Goal: Task Accomplishment & Management: Manage account settings

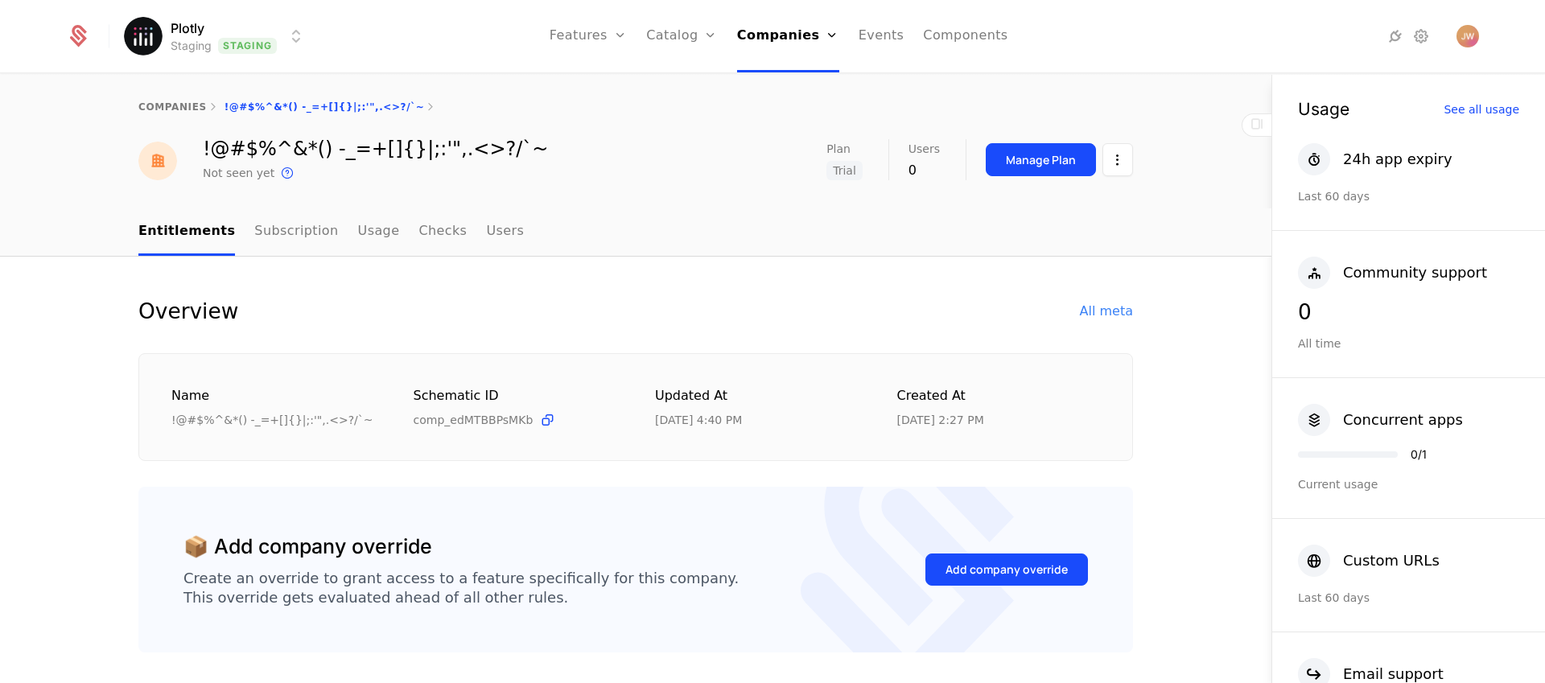
click at [232, 51] on html "Plotly Staging Staging Features Features Flags Catalog Plans Add Ons Credits Co…" at bounding box center [772, 341] width 1545 height 683
click at [1467, 38] on html "Plotly Staging Staging Features Features Flags Catalog Plans Add Ons Credits Co…" at bounding box center [772, 341] width 1545 height 683
click at [1467, 38] on img "Open user button" at bounding box center [1468, 36] width 23 height 23
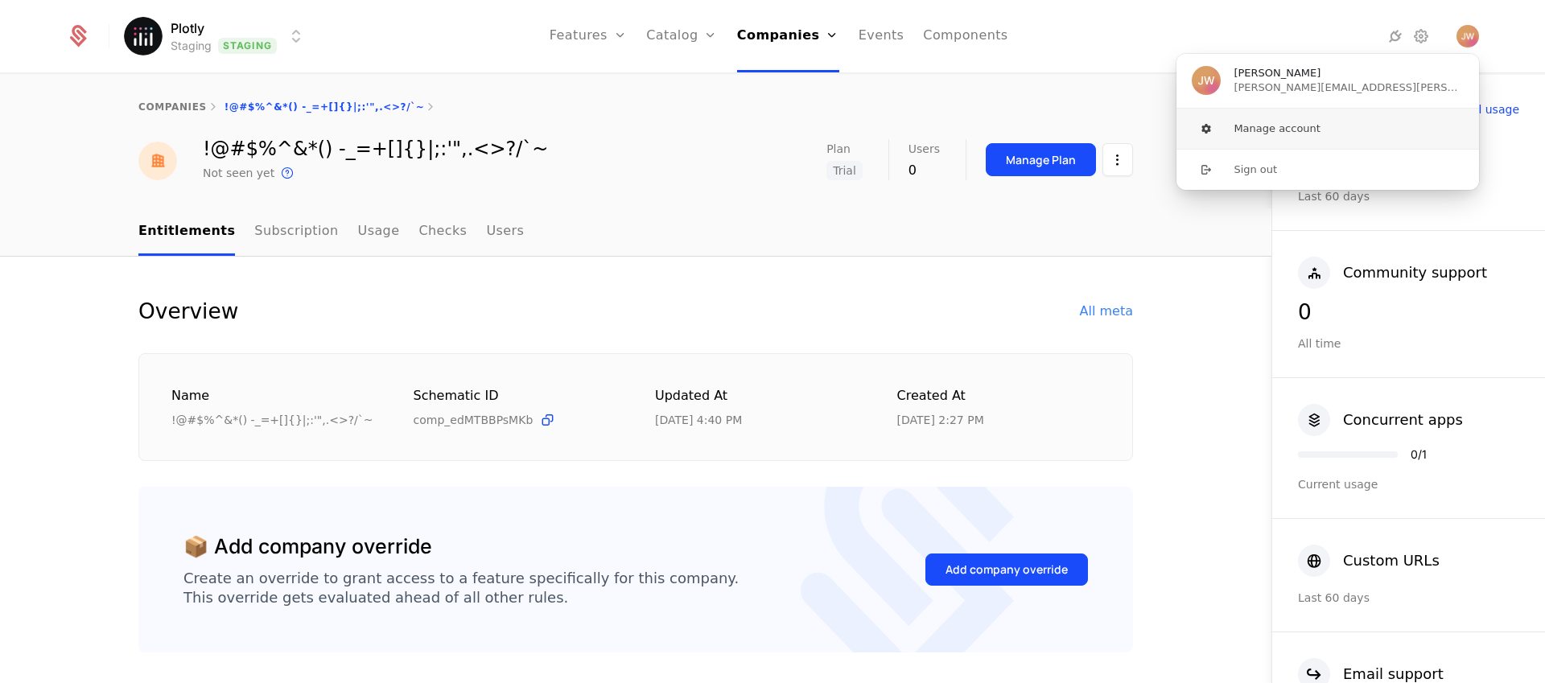
click at [1279, 123] on button "Manage account" at bounding box center [1328, 129] width 304 height 40
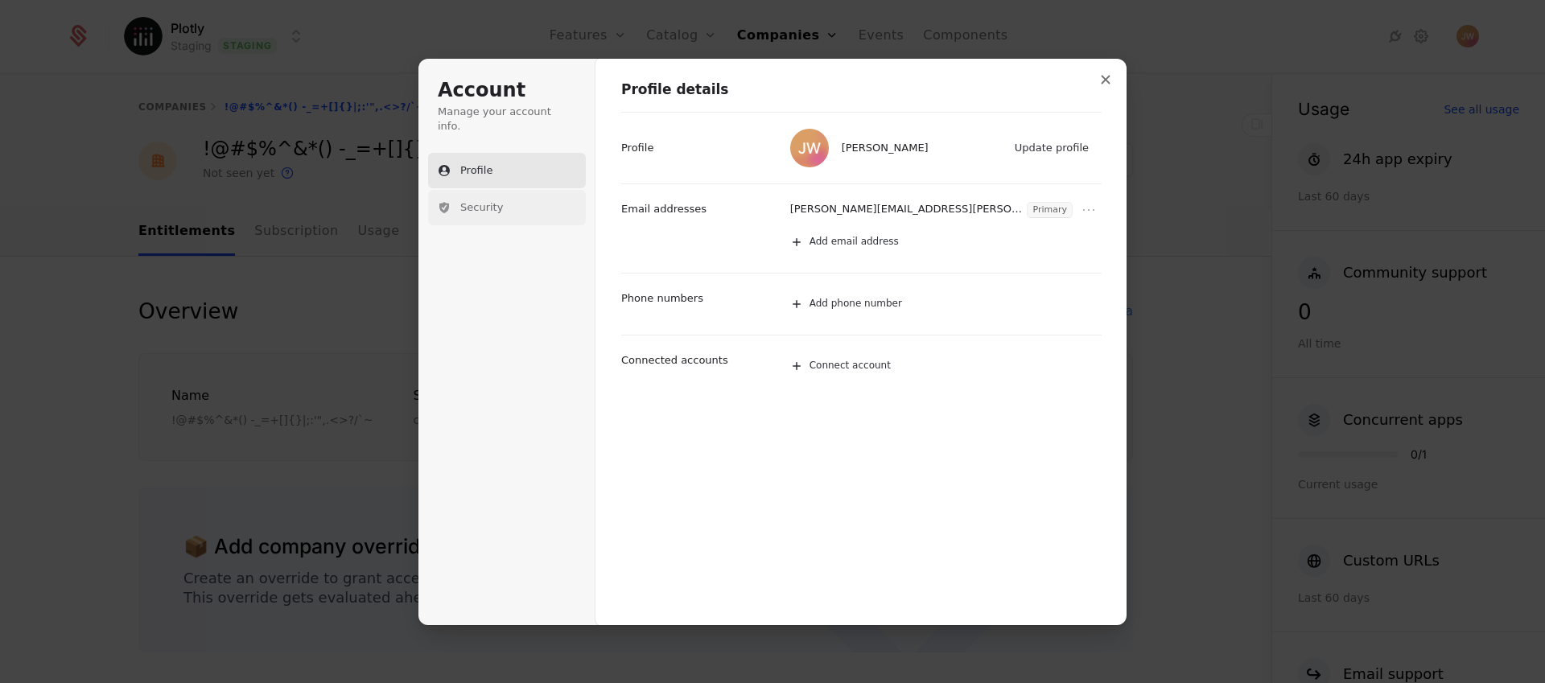
click at [464, 207] on button "Security" at bounding box center [507, 207] width 158 height 35
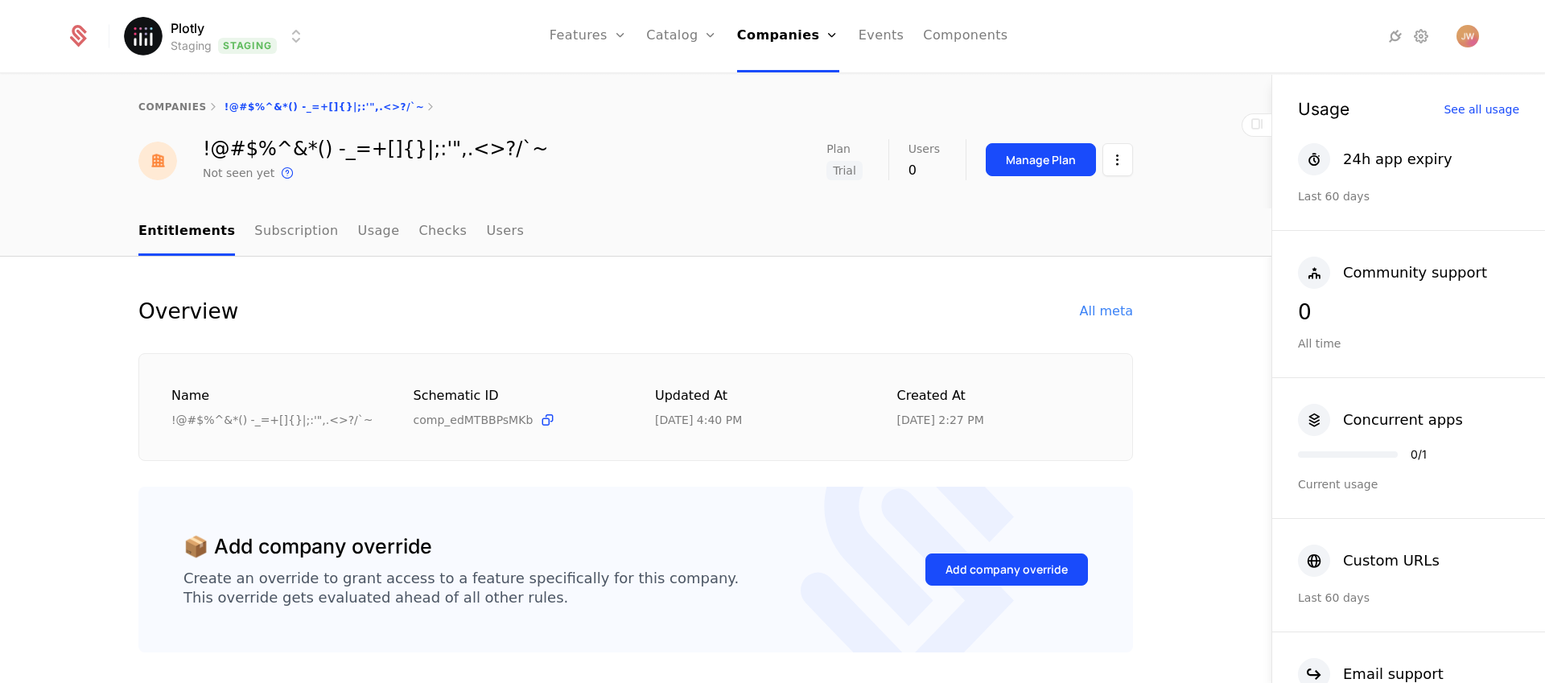
click at [98, 31] on div at bounding box center [87, 36] width 43 height 24
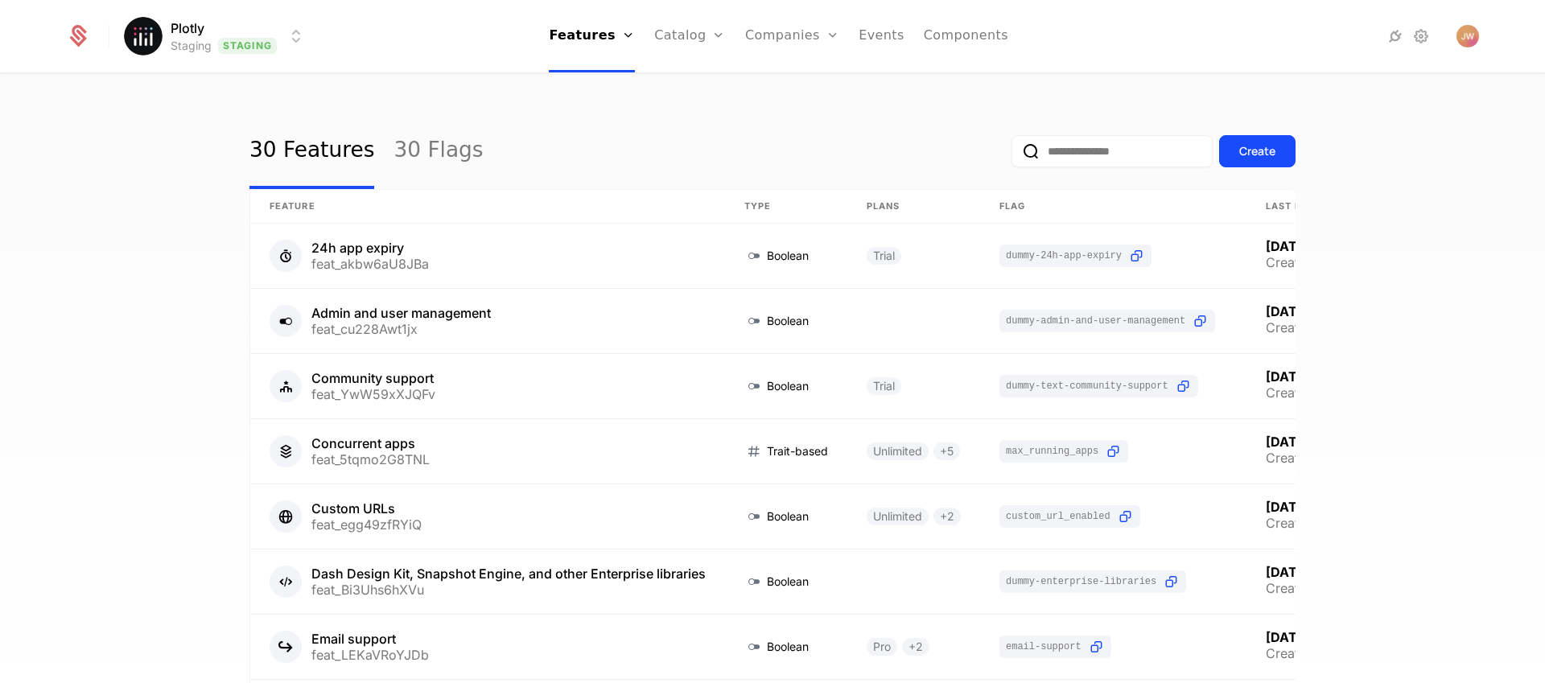
click at [76, 42] on icon at bounding box center [78, 39] width 17 height 18
click at [192, 29] on html "Plotly Staging Staging Features Features Flags Catalog Plans Add Ons Credits Co…" at bounding box center [772, 341] width 1545 height 683
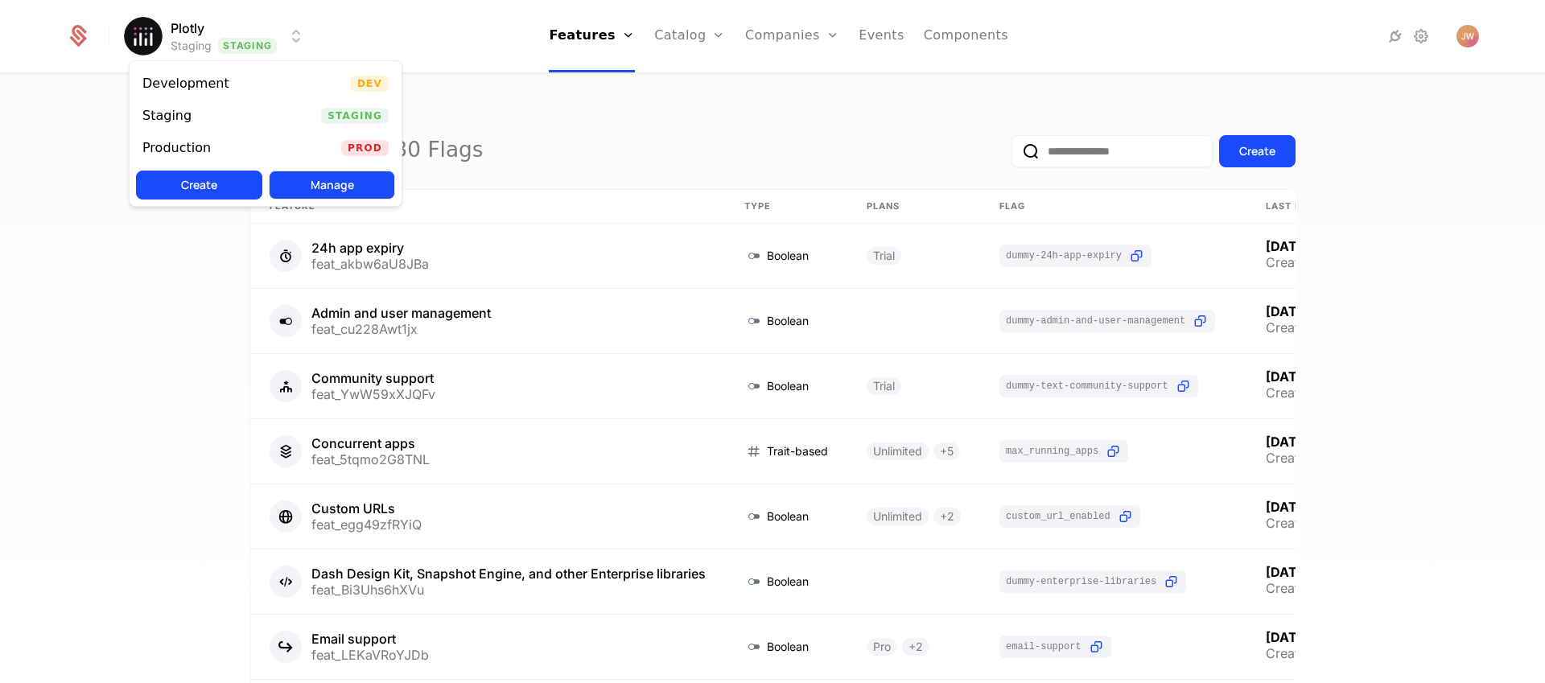
click at [325, 184] on button "Manage" at bounding box center [332, 185] width 126 height 29
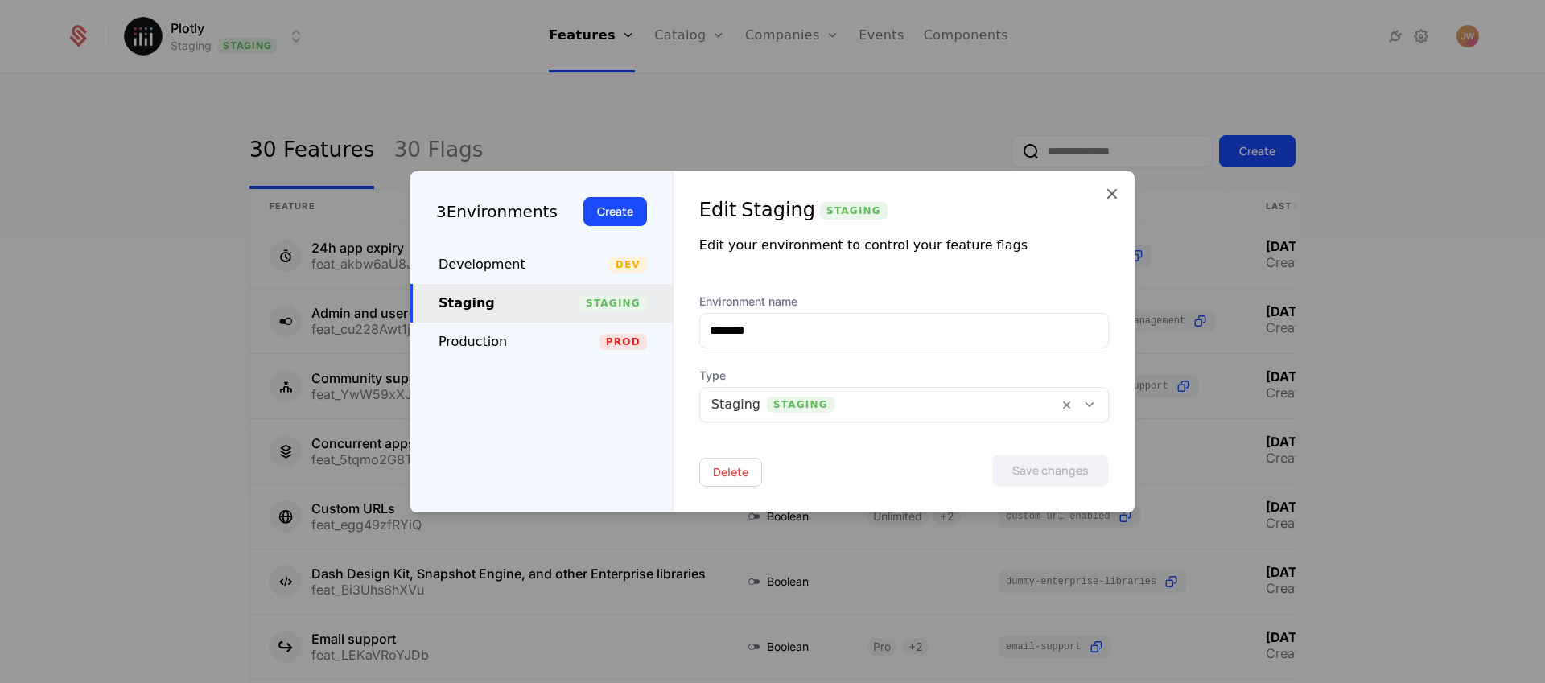
click at [383, 104] on div at bounding box center [772, 341] width 1545 height 683
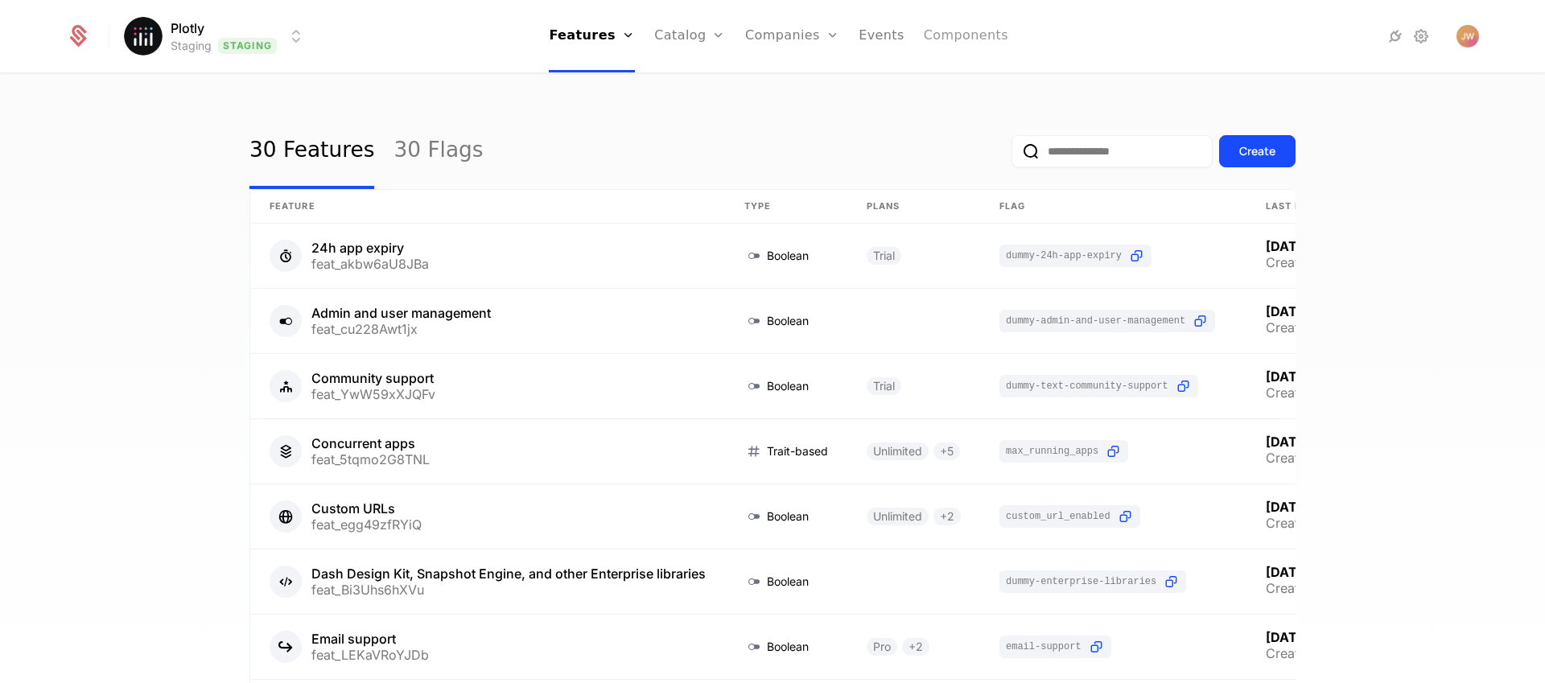
click at [940, 46] on link "Components" at bounding box center [966, 36] width 85 height 72
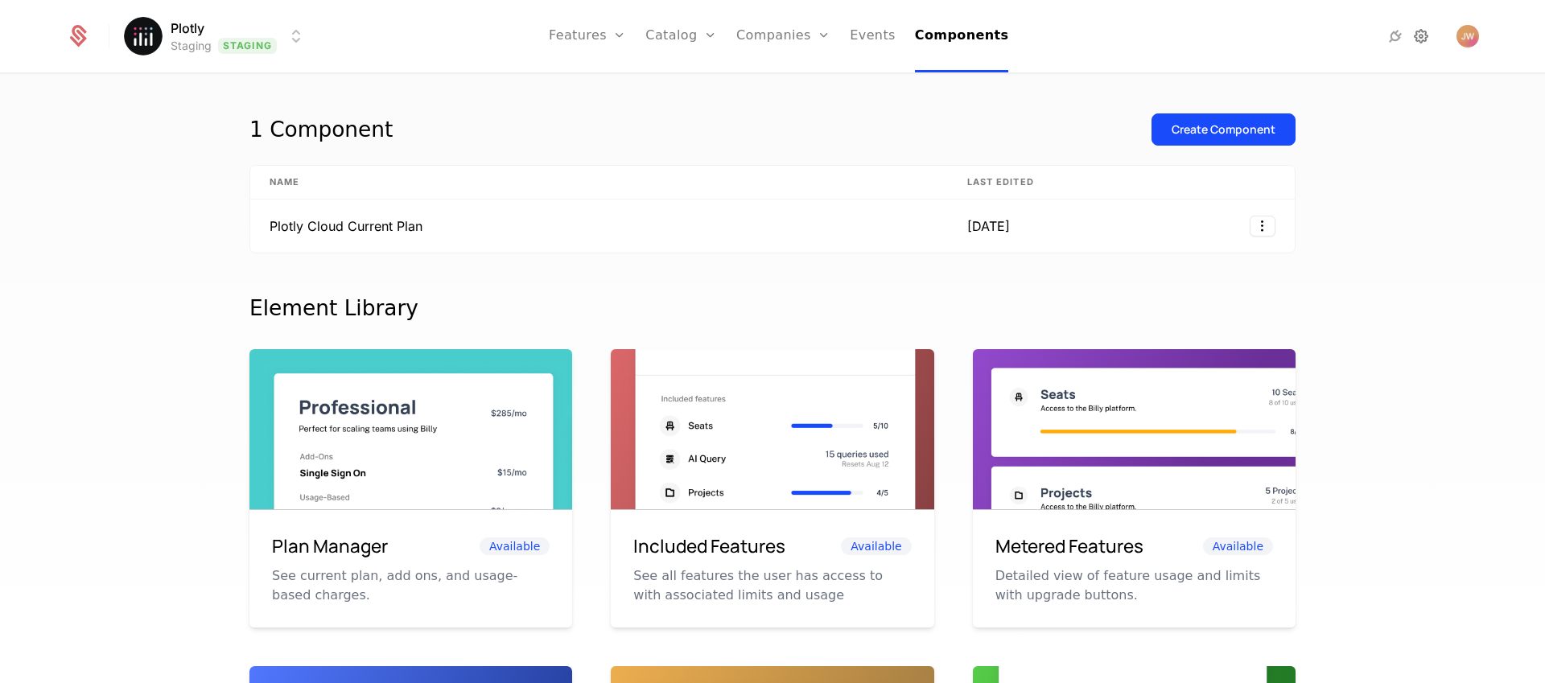
click at [1421, 37] on icon at bounding box center [1421, 36] width 19 height 19
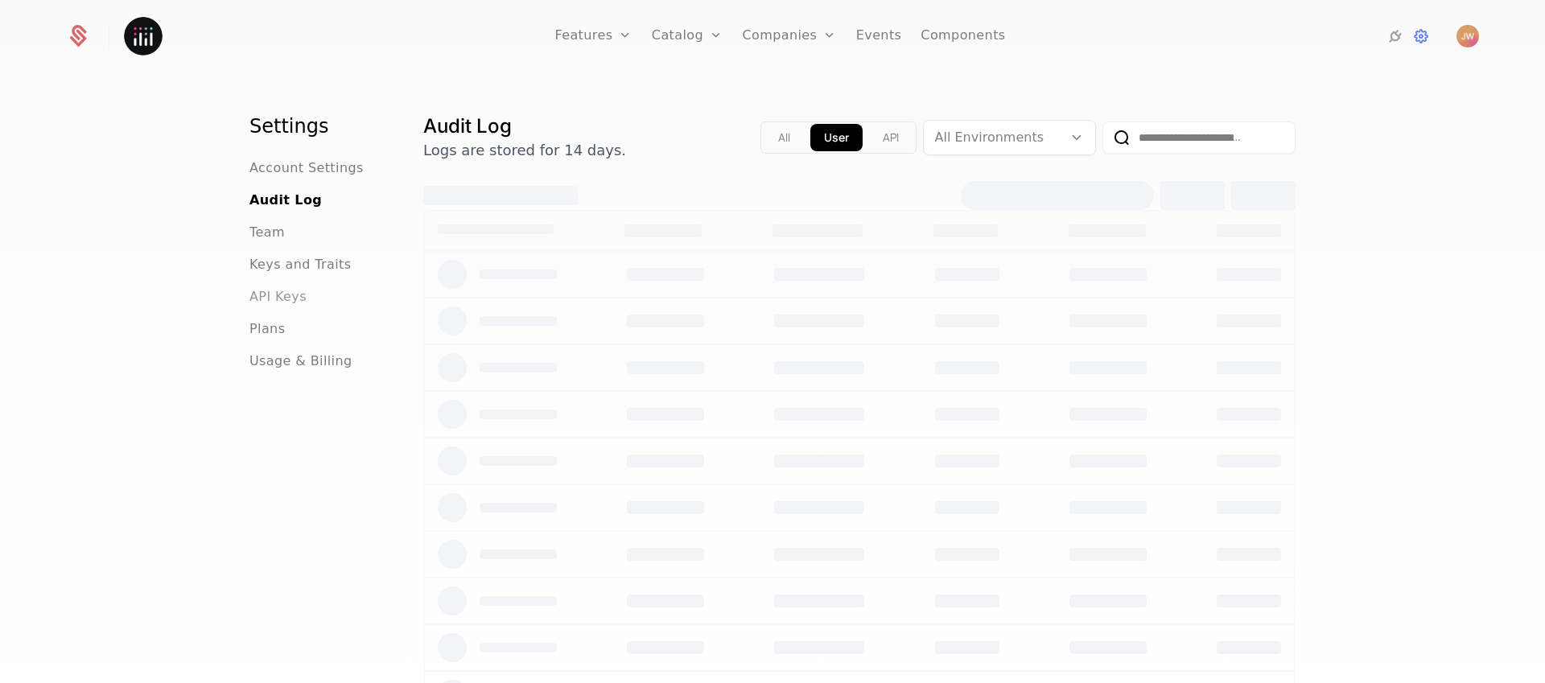
click at [260, 296] on span "API Keys" at bounding box center [278, 296] width 57 height 19
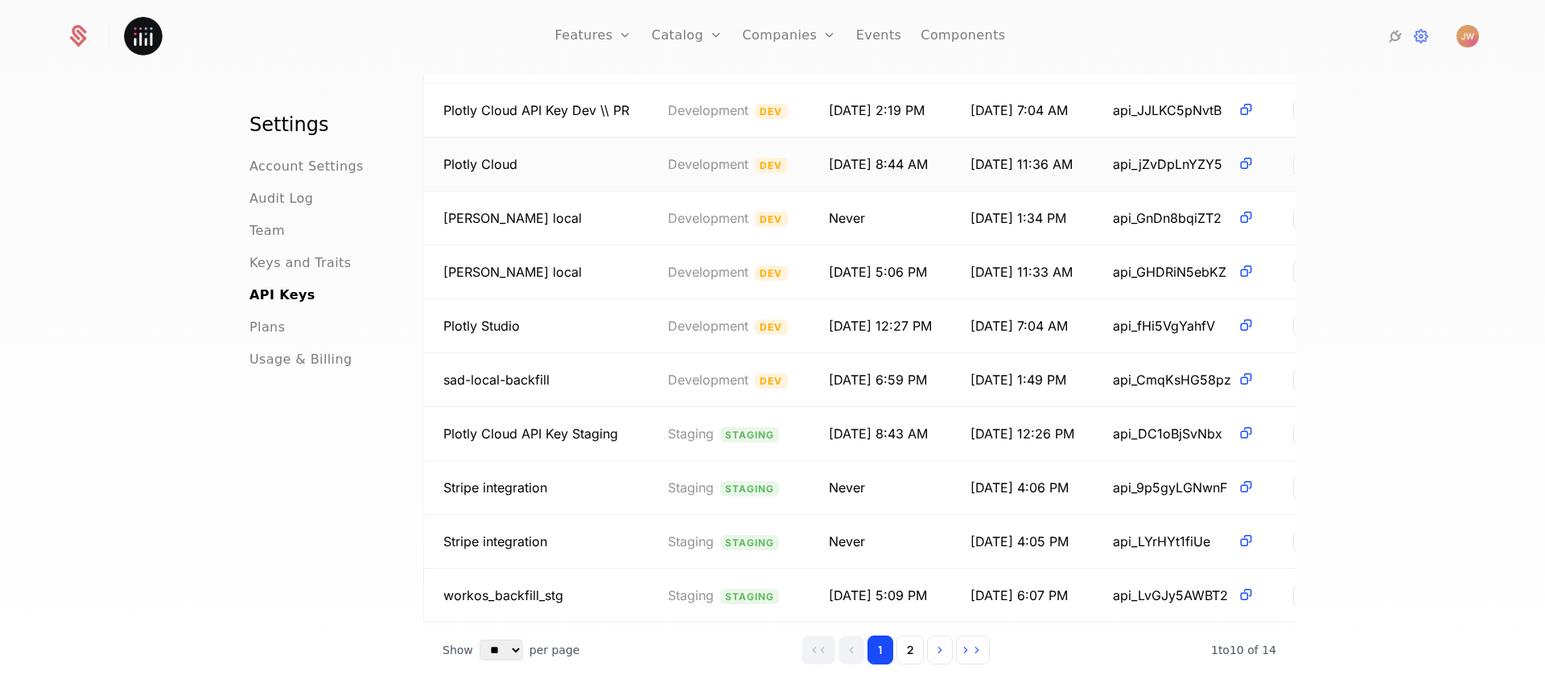
scroll to position [190, 0]
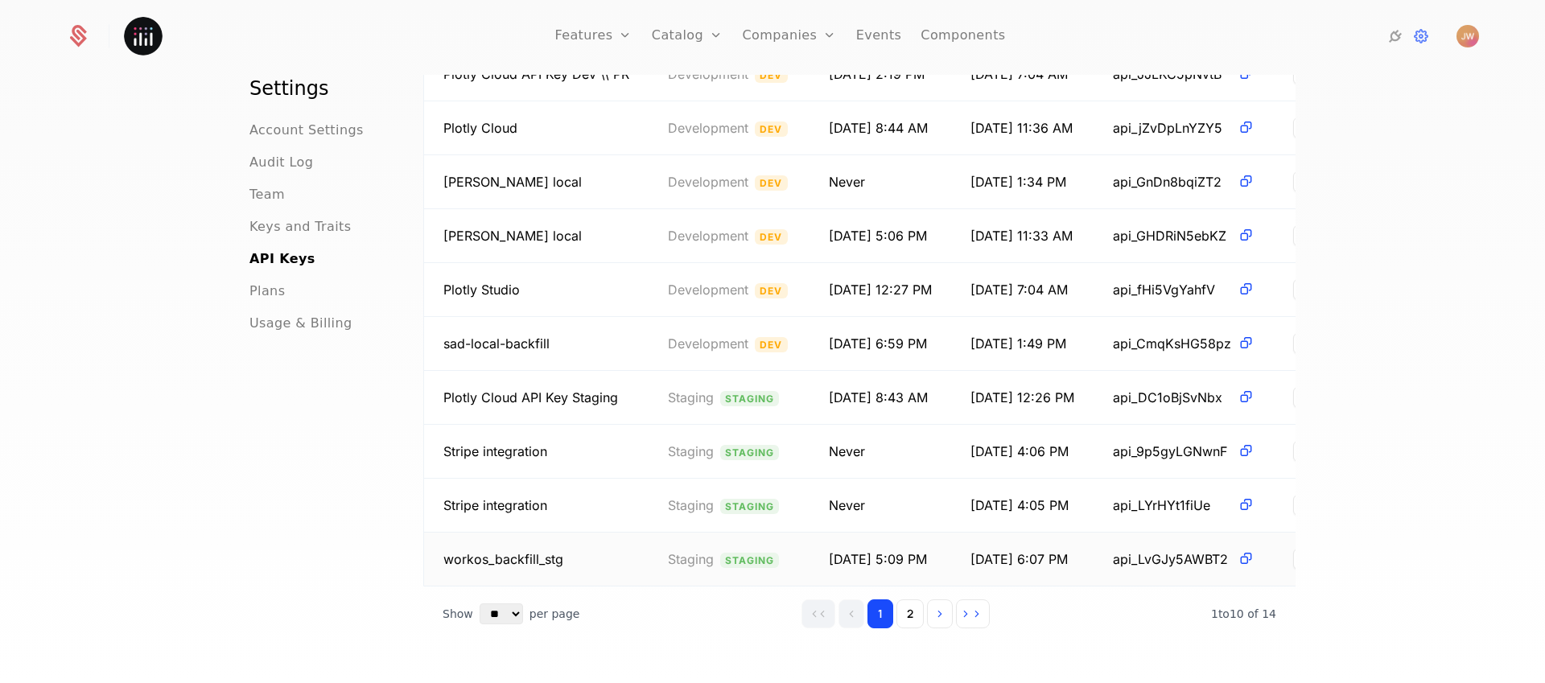
click at [574, 551] on td "workos_backfill_stg" at bounding box center [536, 559] width 225 height 53
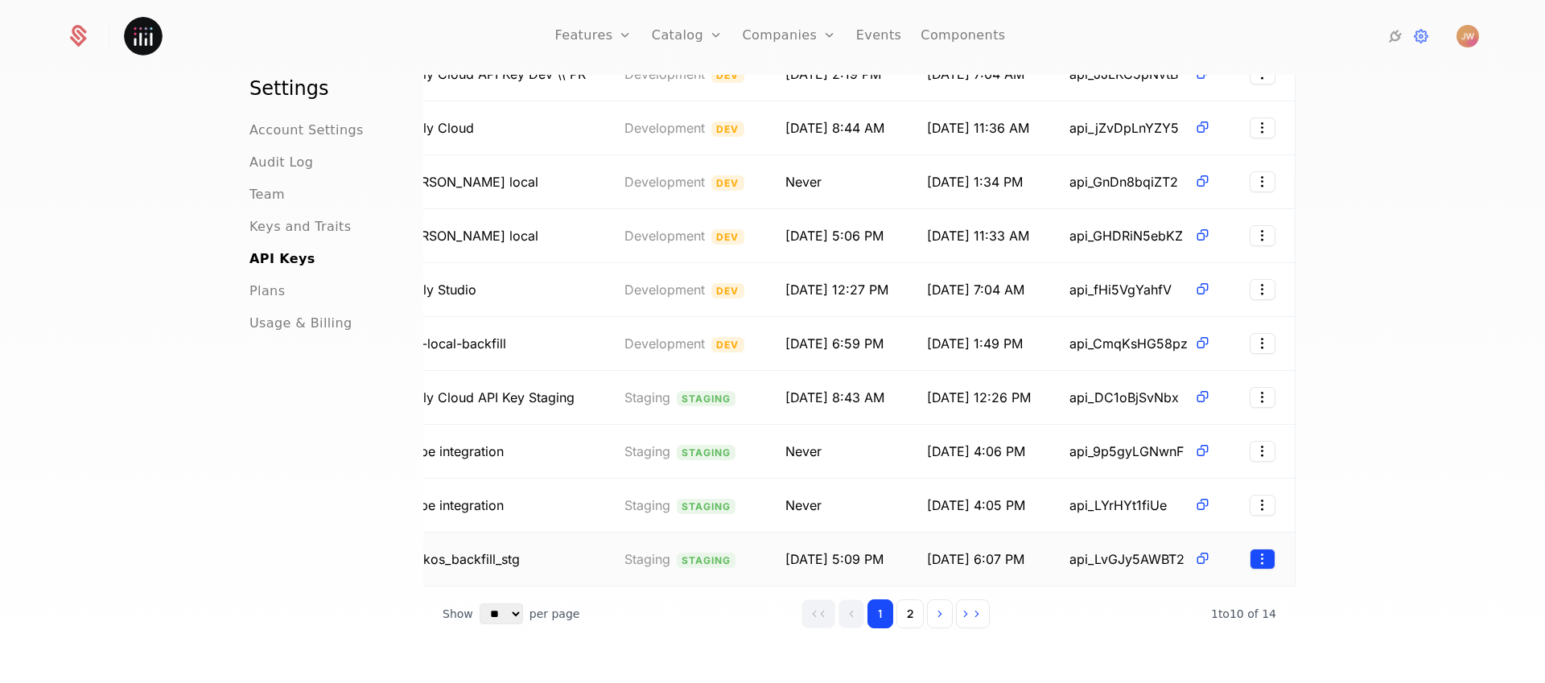
click at [1262, 549] on html "Features Features Flags Catalog Plans Add Ons Credits Configuration Companies C…" at bounding box center [772, 341] width 1545 height 683
click at [1185, 617] on div "Revoke" at bounding box center [1160, 623] width 65 height 23
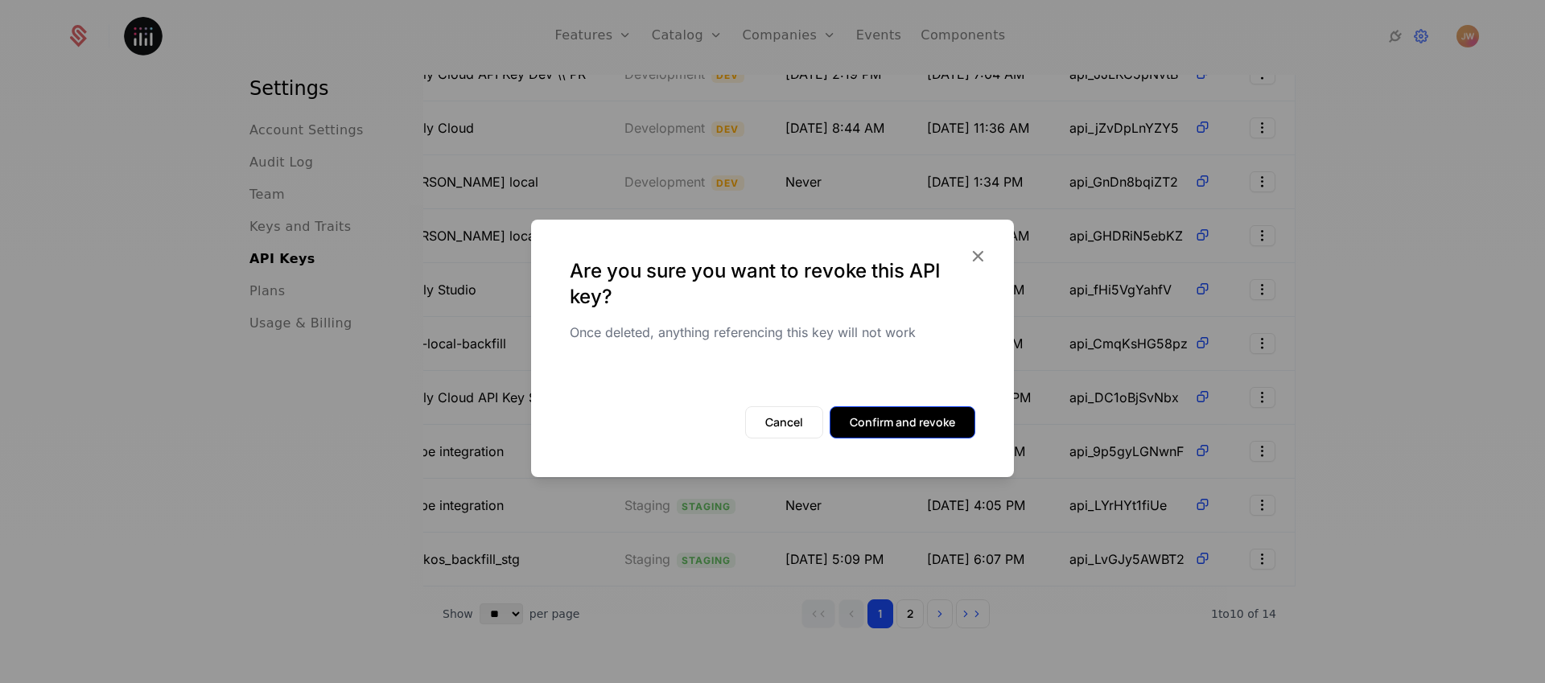
click at [924, 427] on button "Confirm and revoke" at bounding box center [903, 422] width 146 height 32
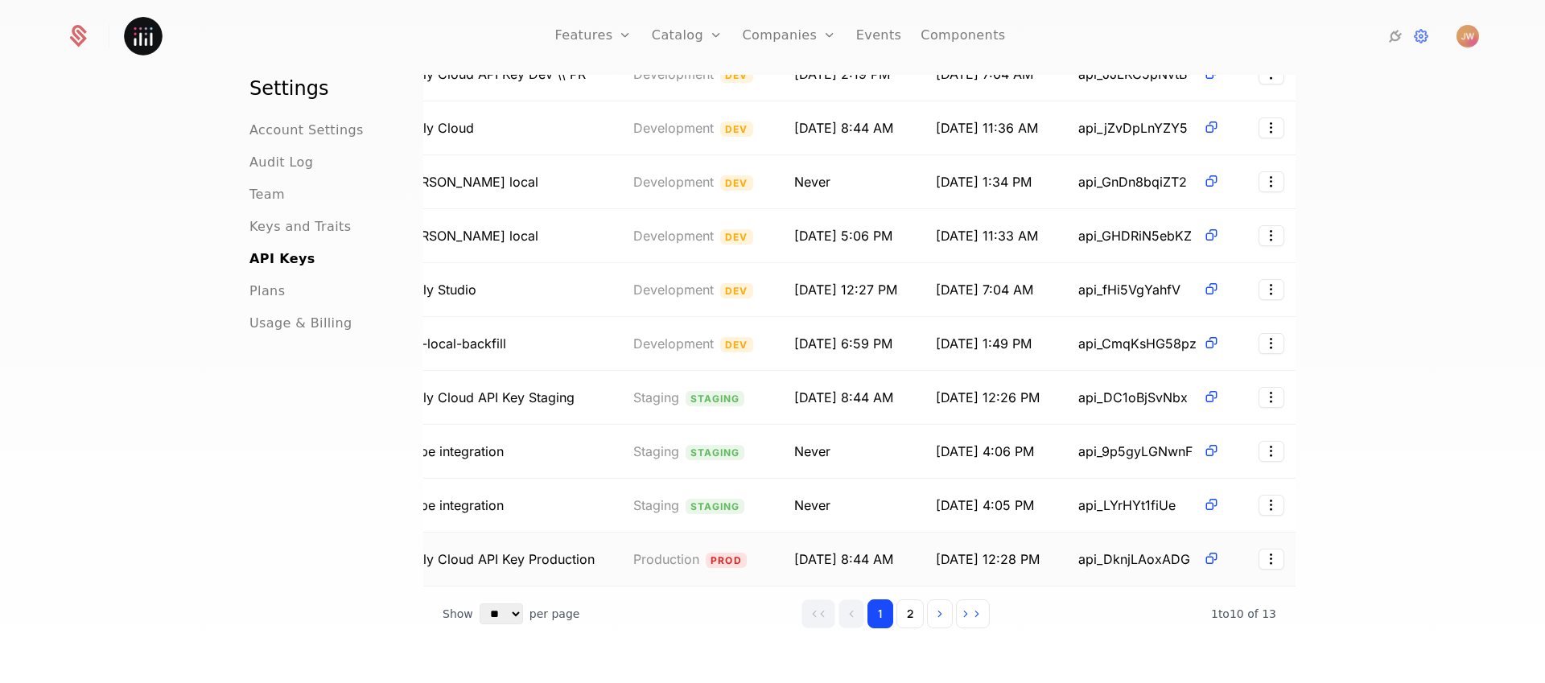
scroll to position [0, 0]
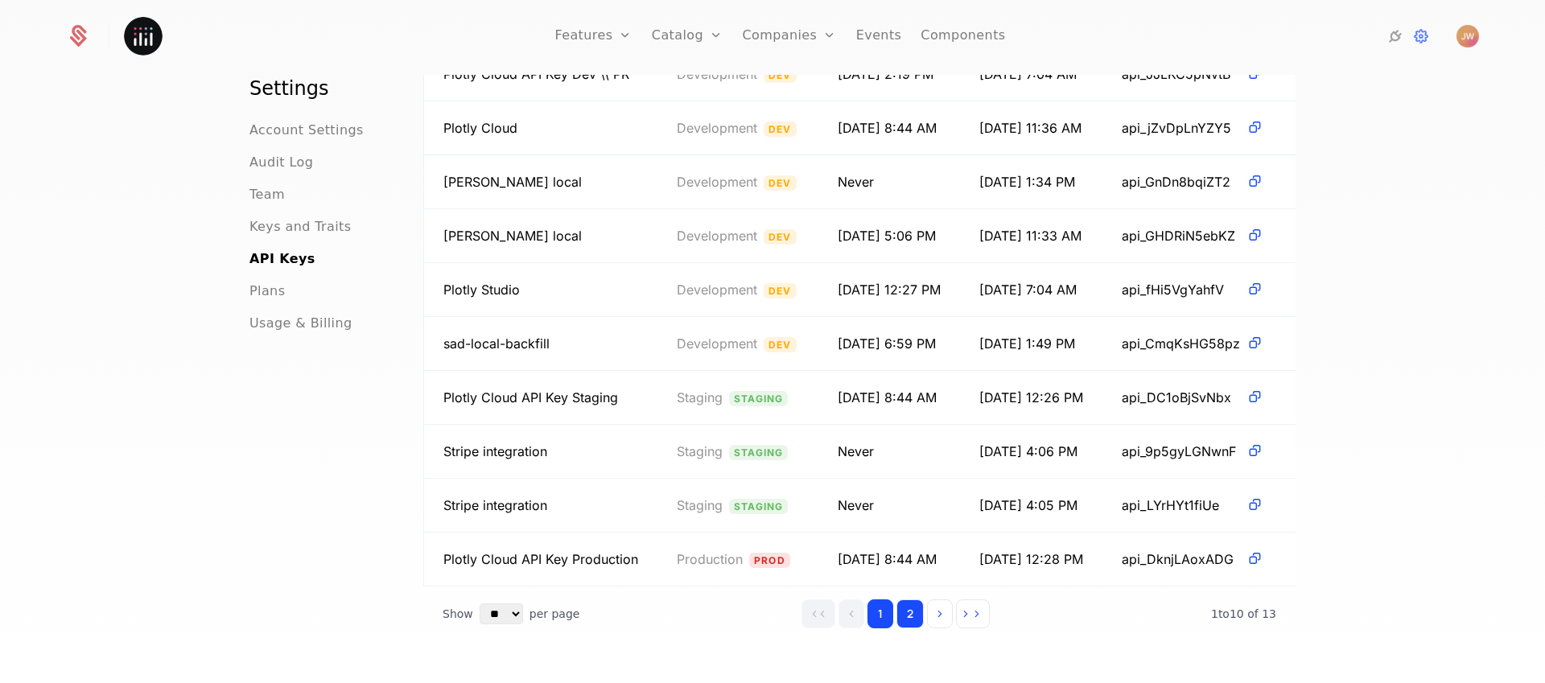
click at [905, 617] on button "2" at bounding box center [910, 614] width 27 height 29
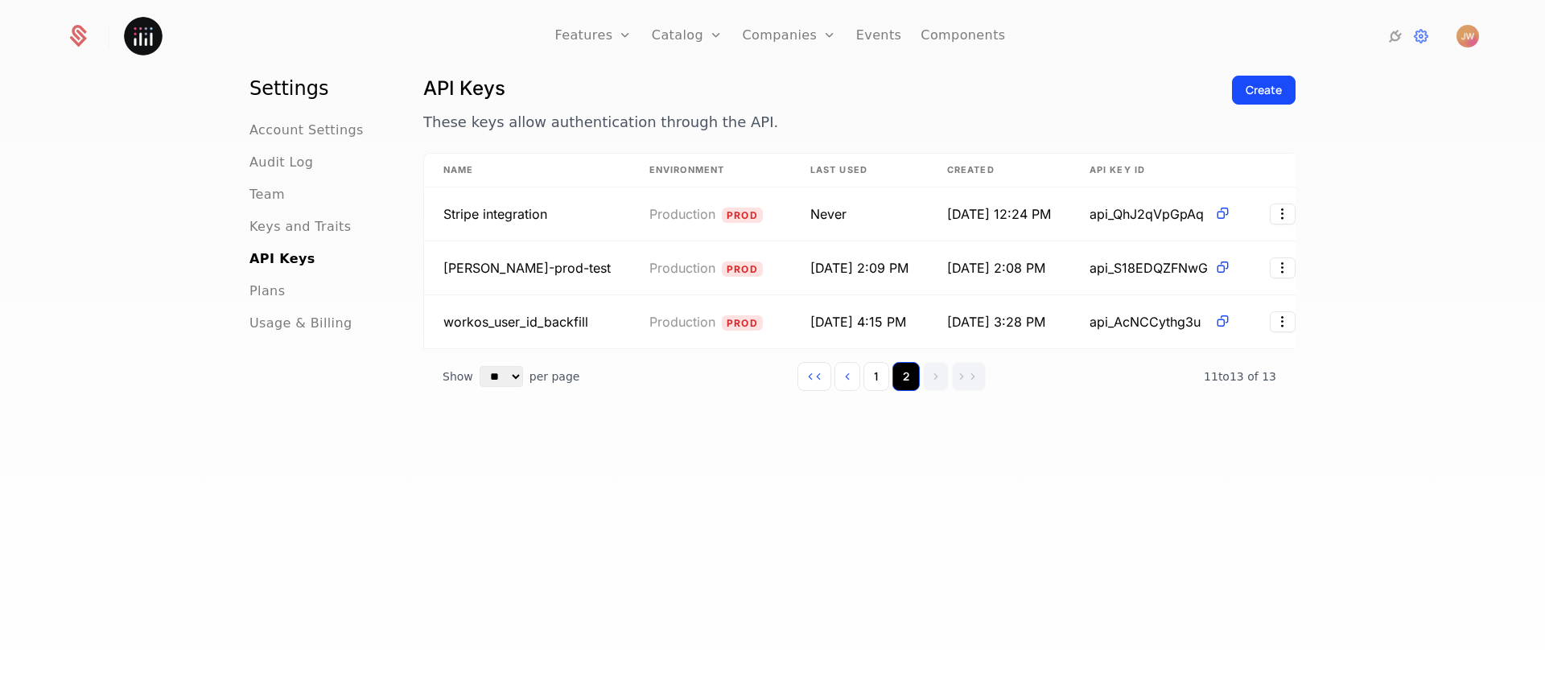
scroll to position [38, 0]
click at [1256, 324] on html "Features Features Flags Catalog Plans Add Ons Credits Configuration Companies C…" at bounding box center [772, 341] width 1545 height 683
click at [1172, 394] on div "Revoke" at bounding box center [1156, 398] width 52 height 23
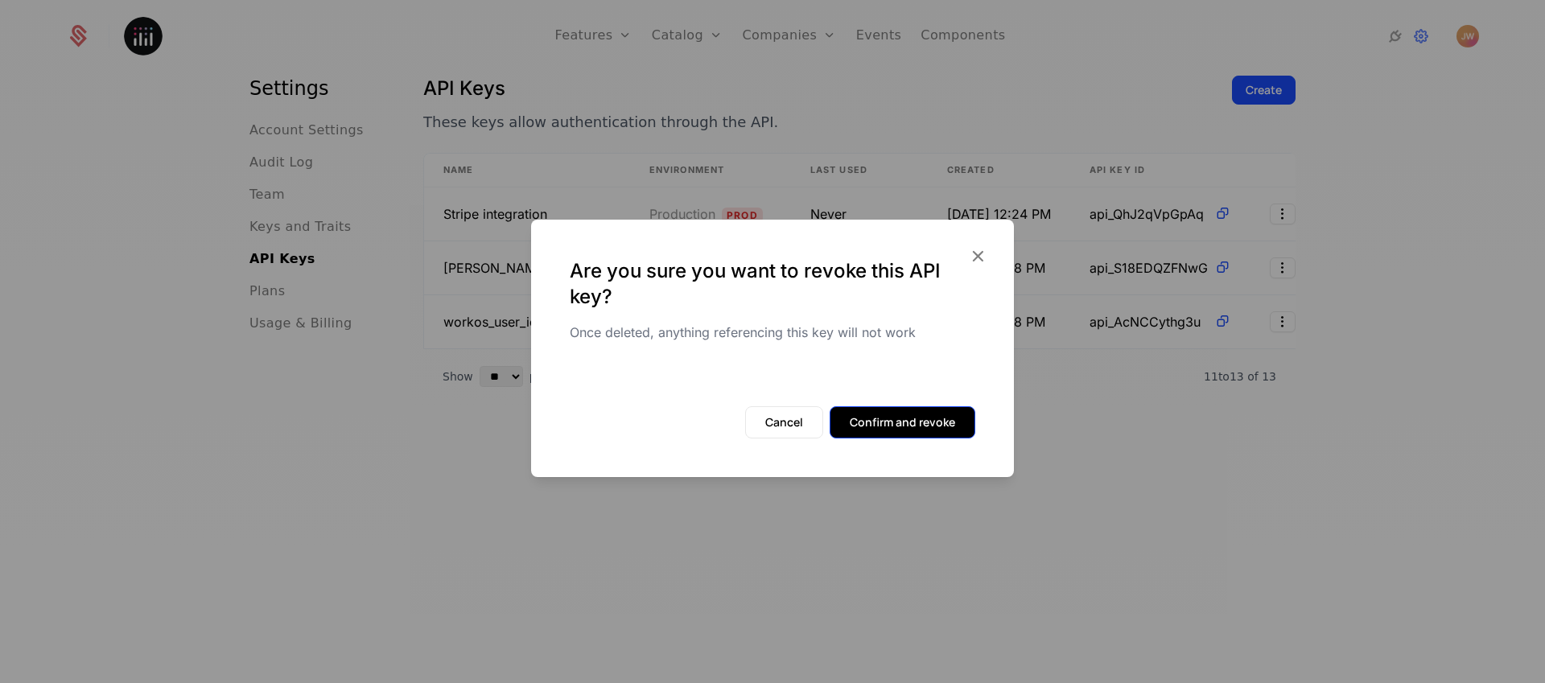
click at [943, 427] on button "Confirm and revoke" at bounding box center [903, 422] width 146 height 32
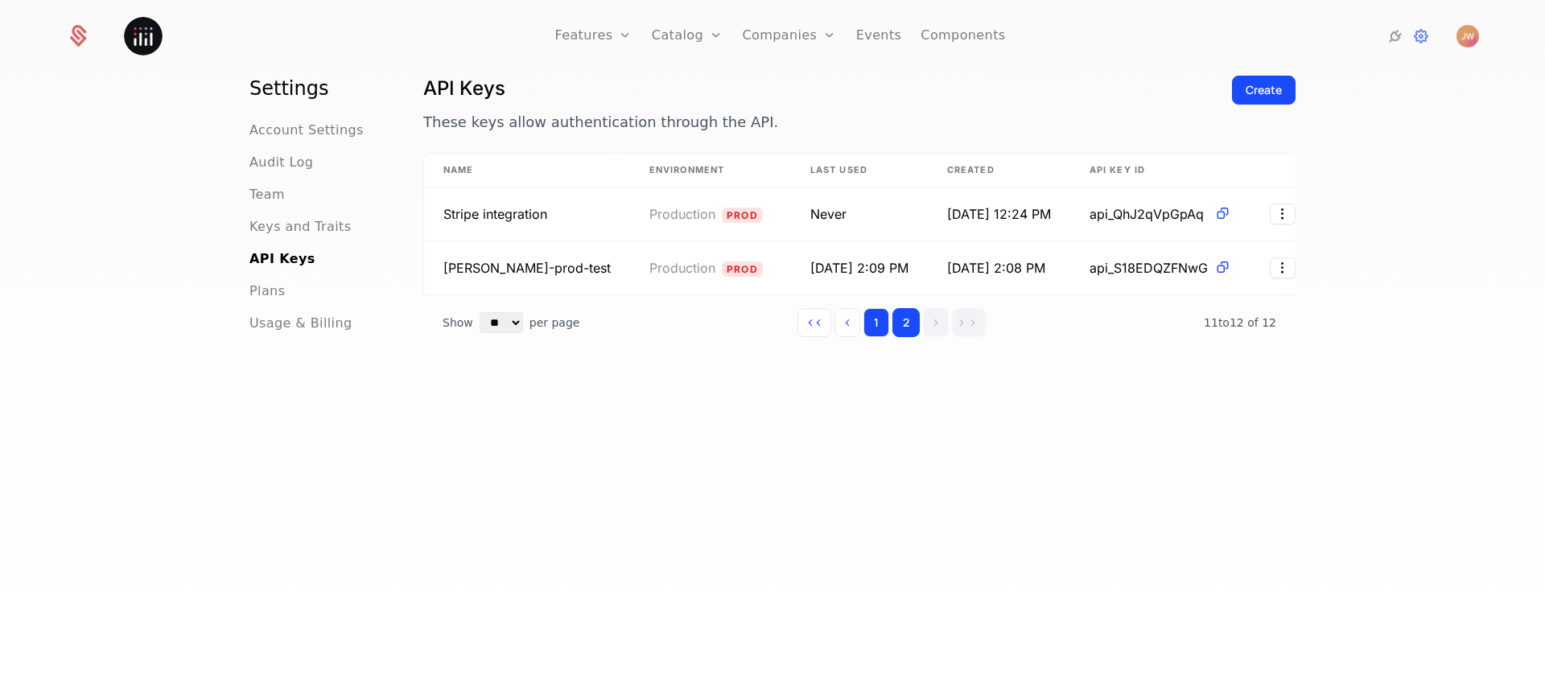
click at [872, 323] on button "1" at bounding box center [877, 322] width 26 height 29
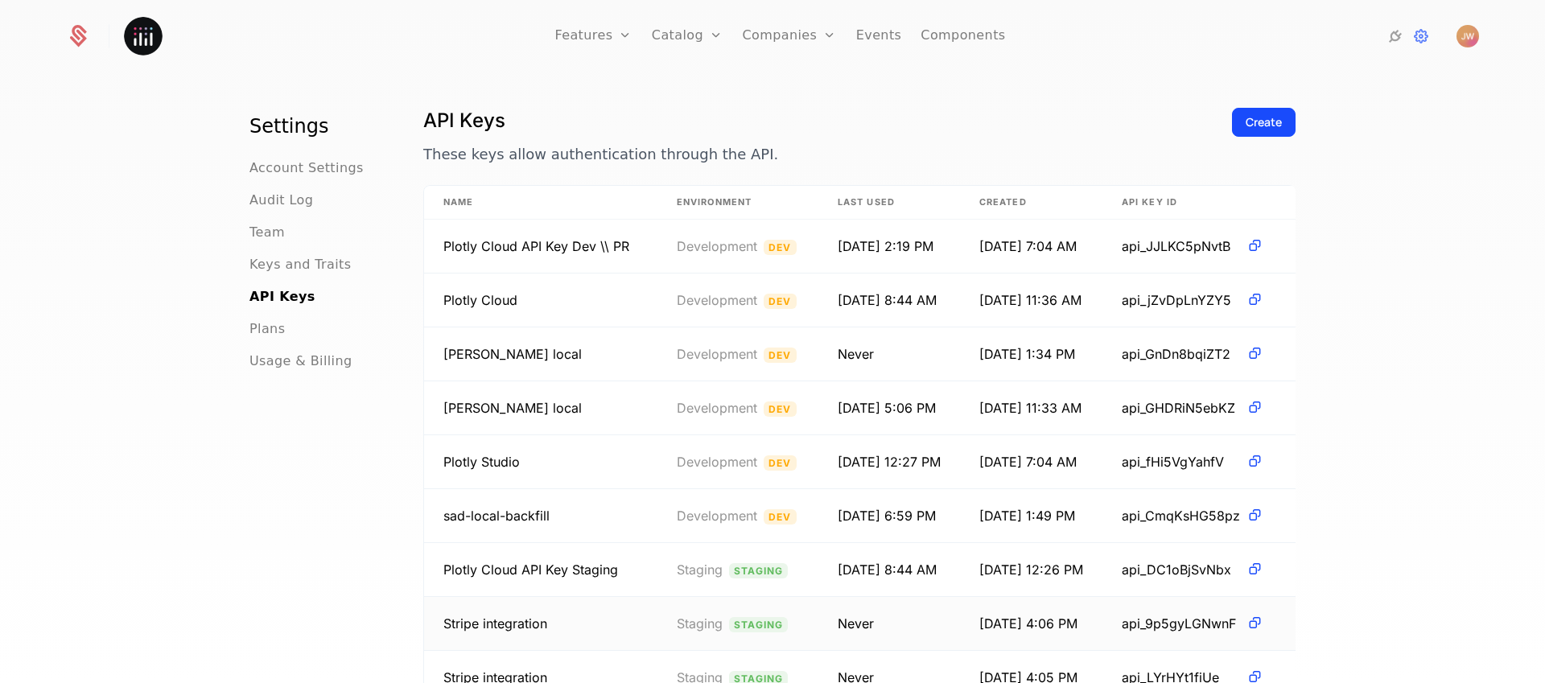
scroll to position [0, 0]
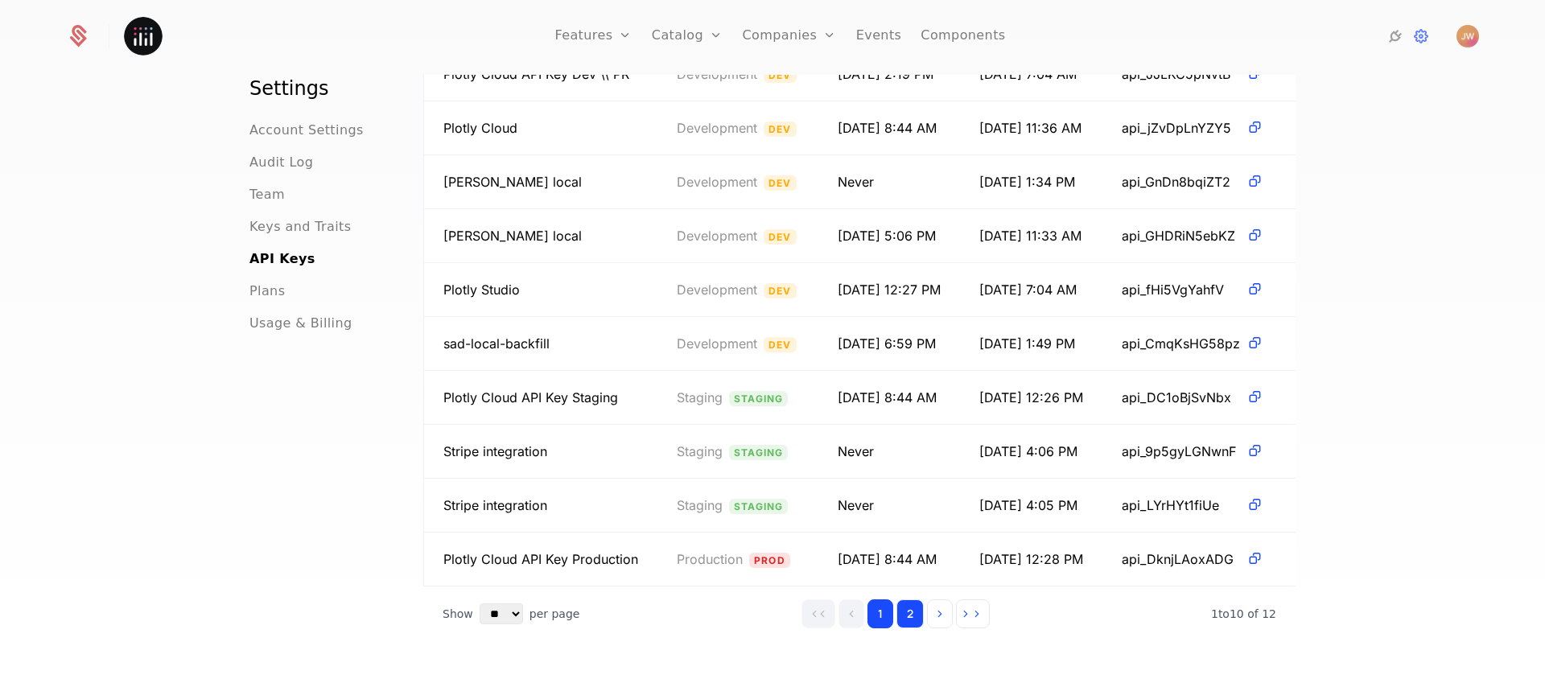
click at [897, 618] on button "2" at bounding box center [910, 614] width 27 height 29
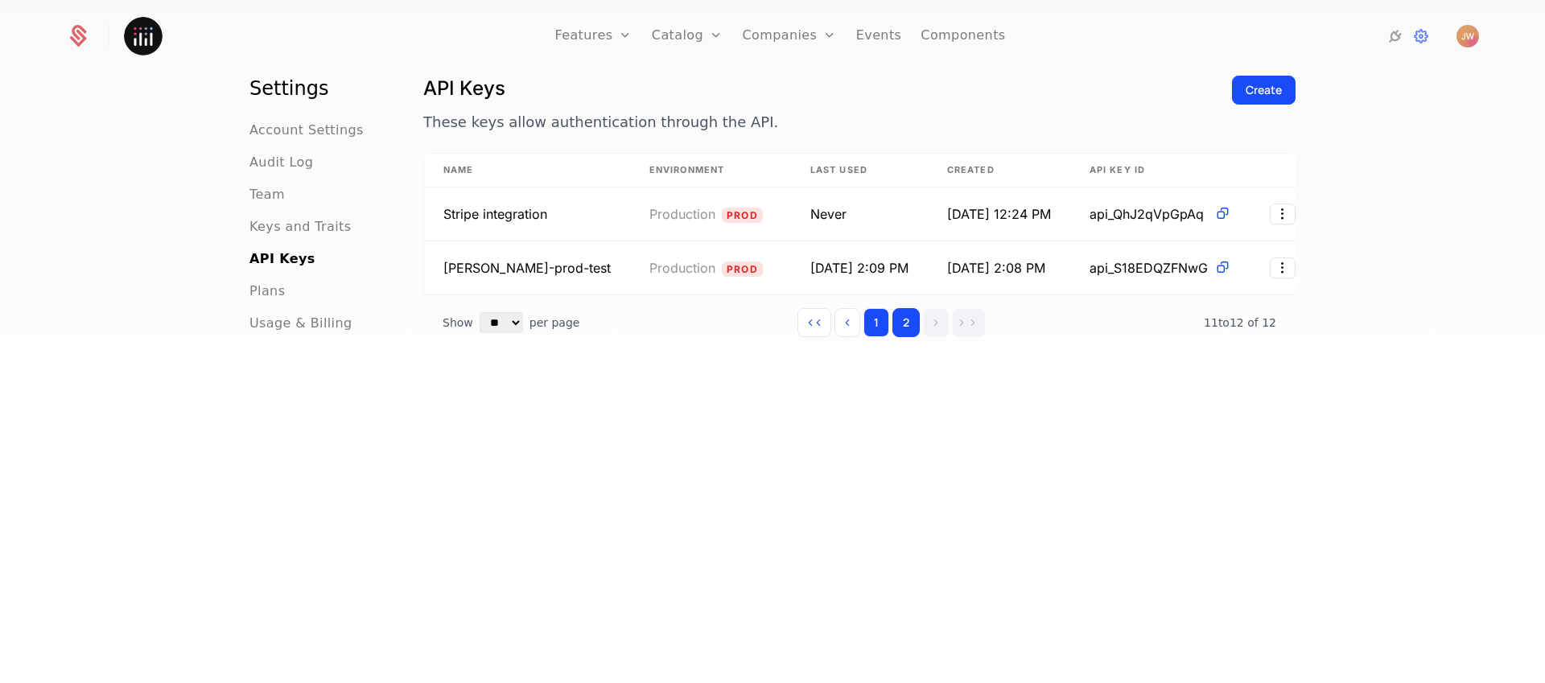
click at [872, 321] on button "1" at bounding box center [877, 322] width 26 height 29
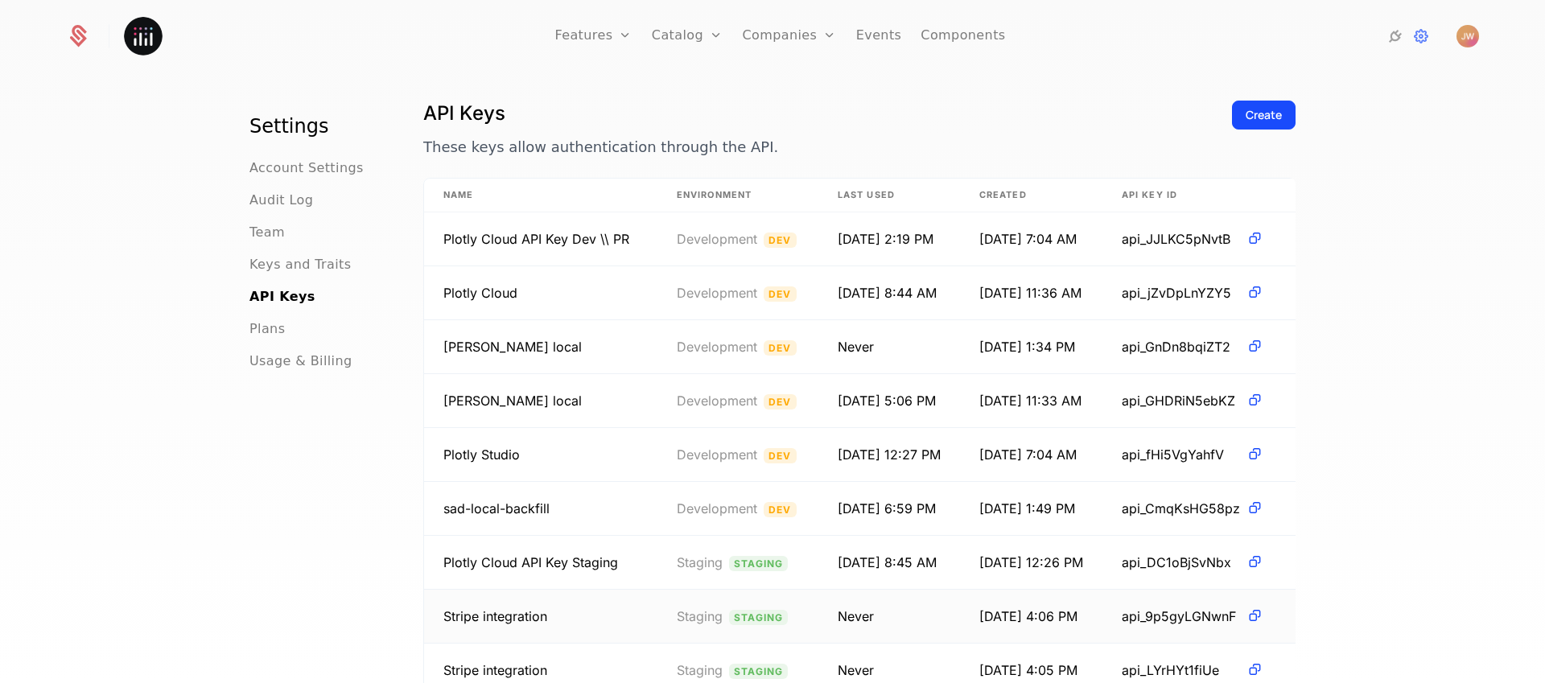
scroll to position [0, 0]
